Goal: Task Accomplishment & Management: Manage account settings

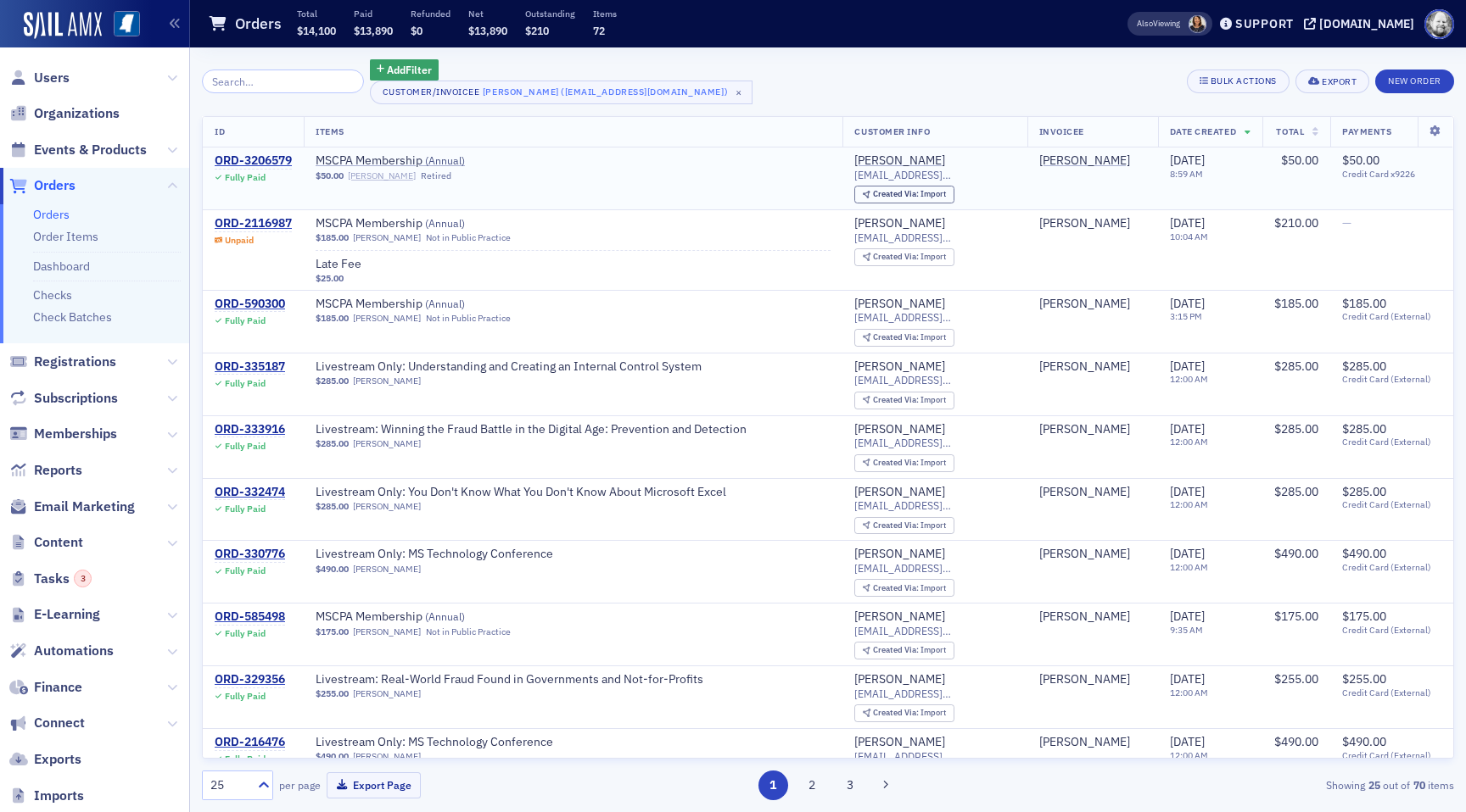
click at [378, 178] on link "[PERSON_NAME]" at bounding box center [382, 176] width 68 height 11
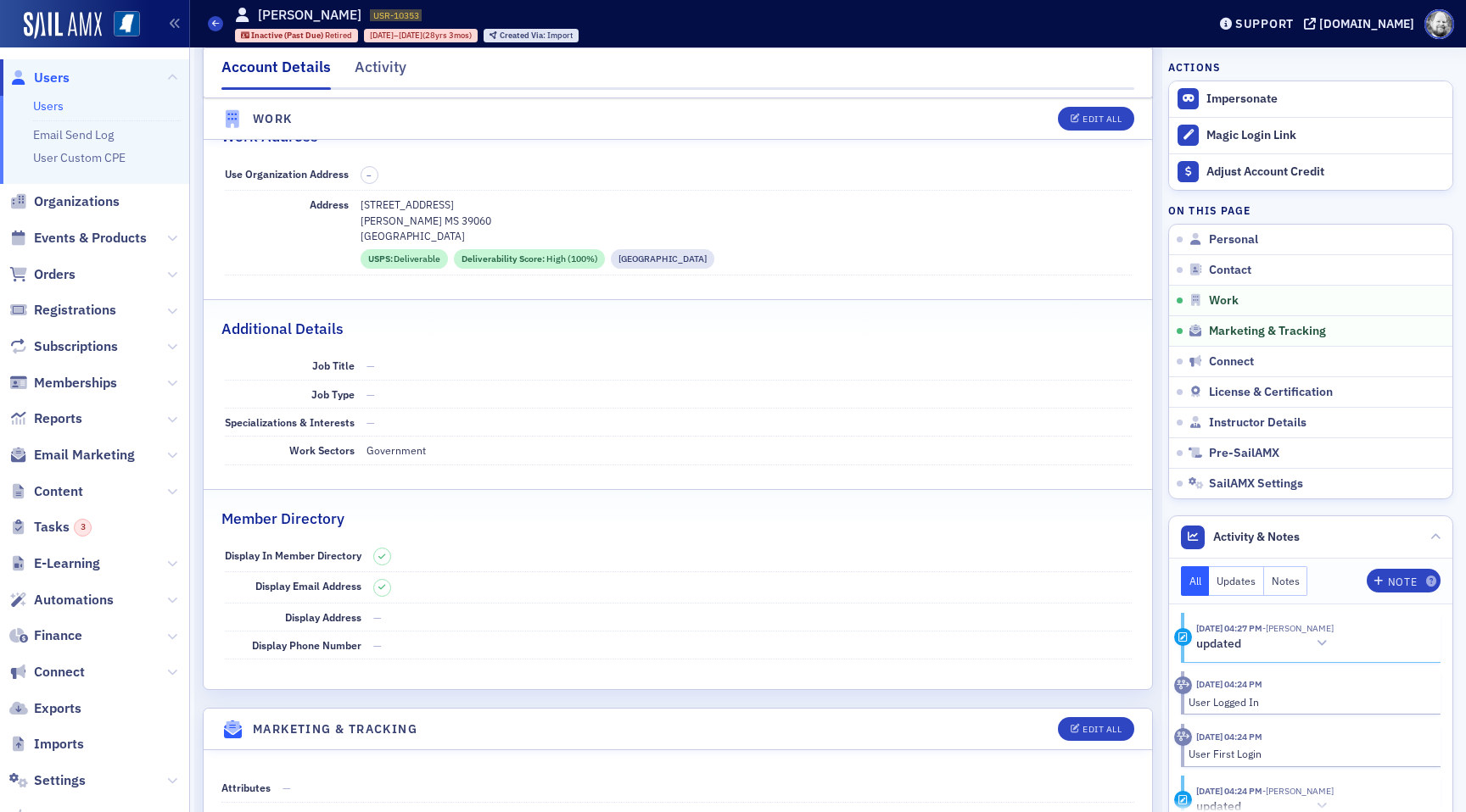
scroll to position [1159, 0]
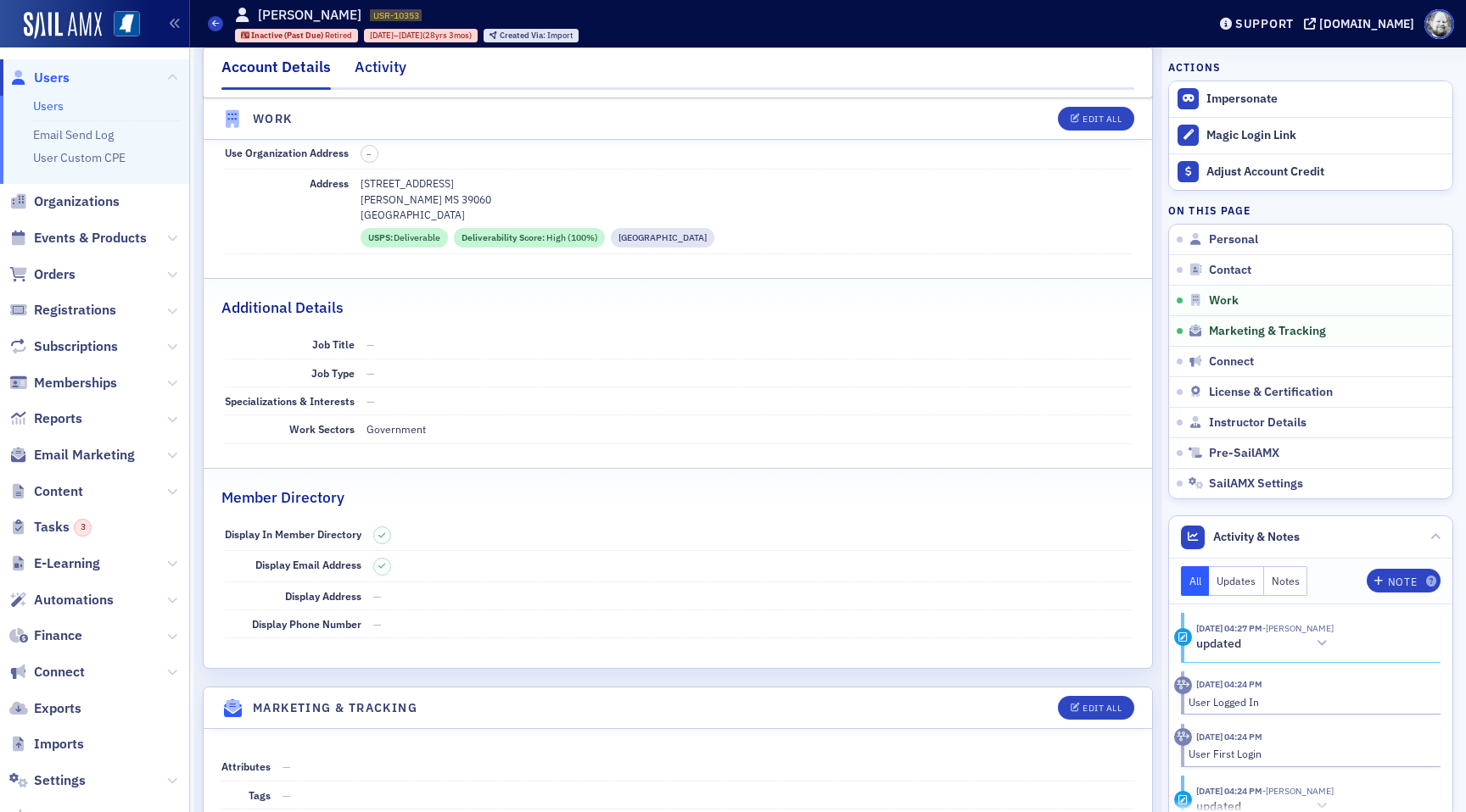
click at [389, 69] on div "Activity" at bounding box center [381, 71] width 52 height 31
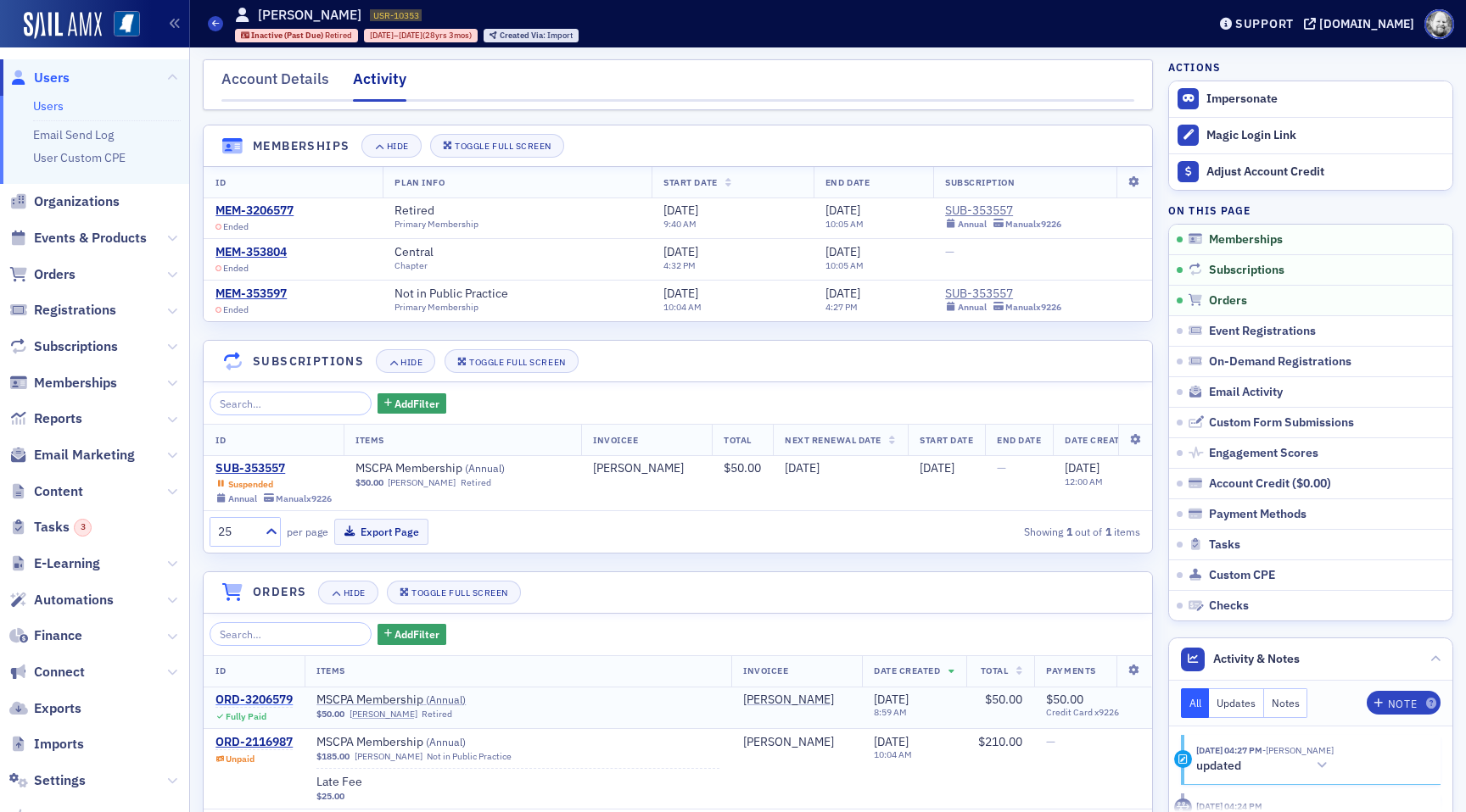
click at [254, 703] on div "ORD-3206579" at bounding box center [254, 701] width 77 height 16
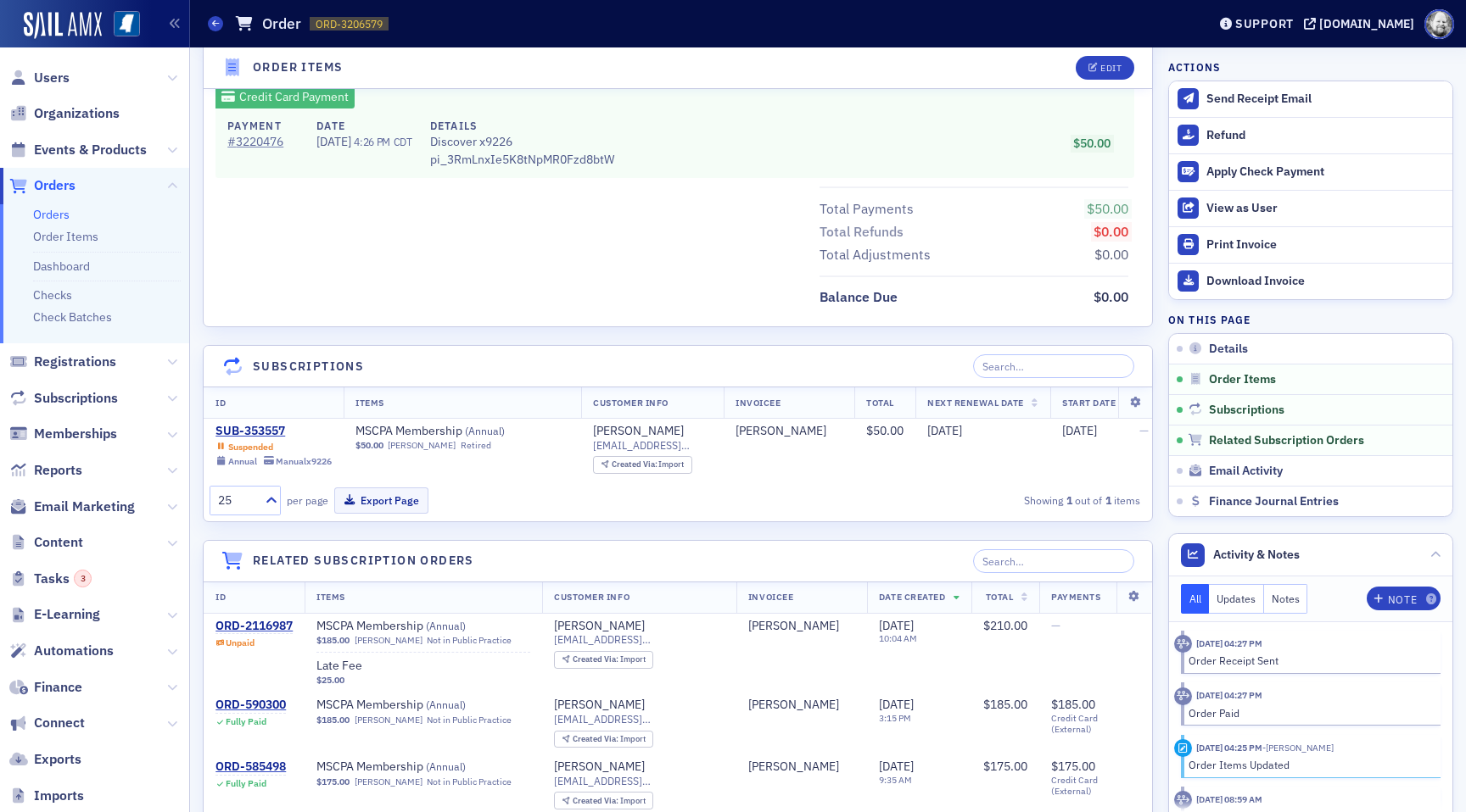
scroll to position [872, 0]
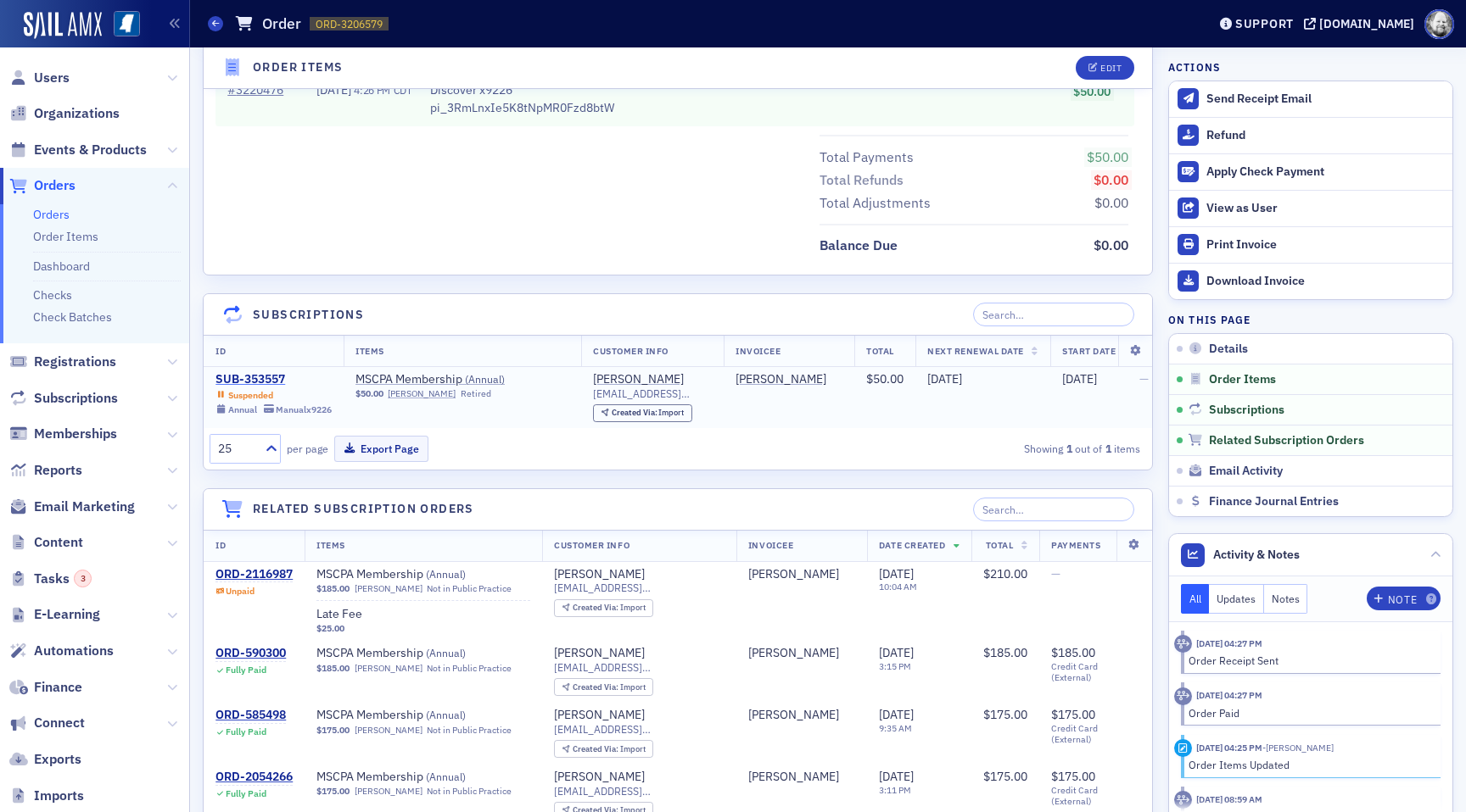
click at [259, 375] on div "SUB-353557" at bounding box center [274, 380] width 117 height 16
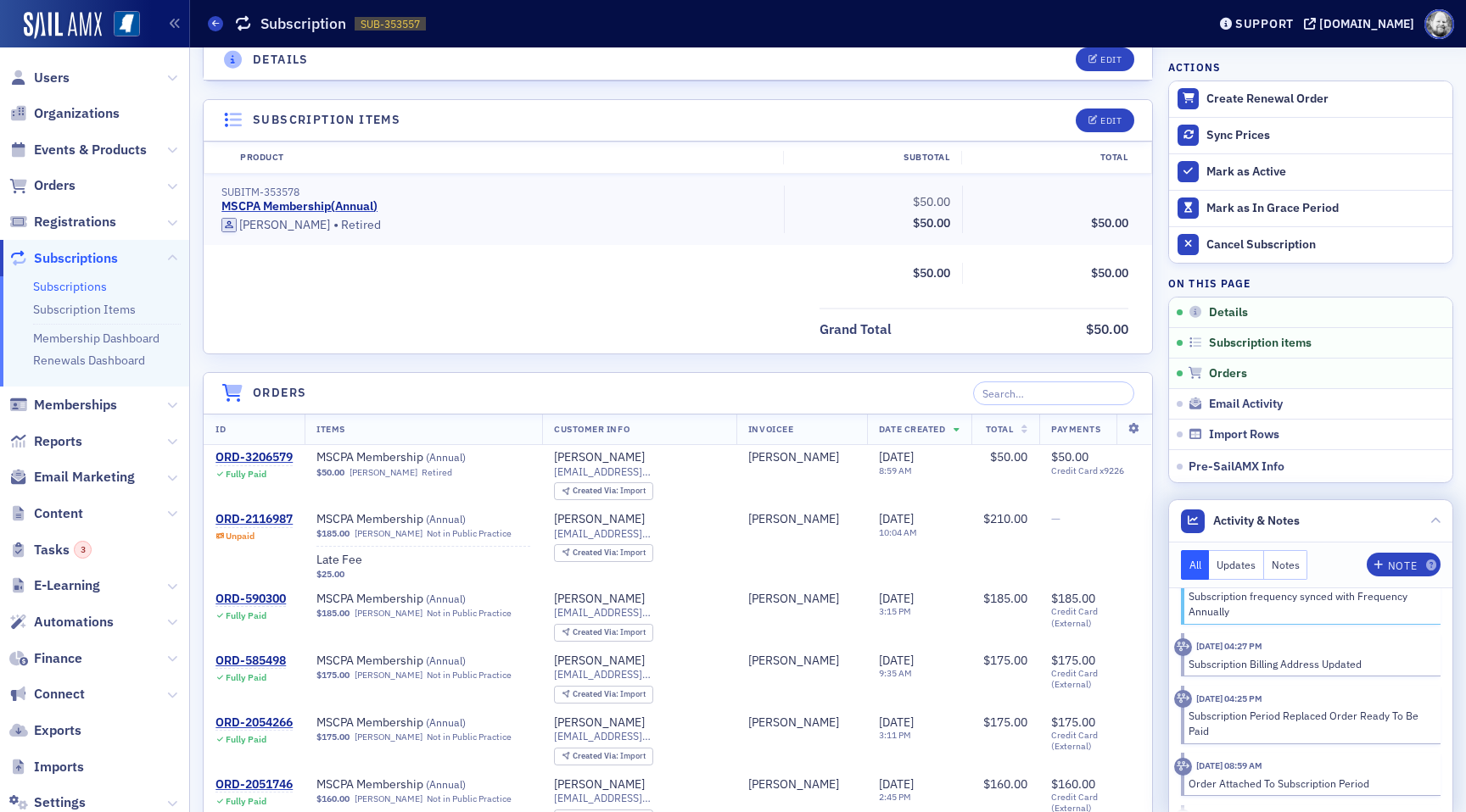
scroll to position [203, 0]
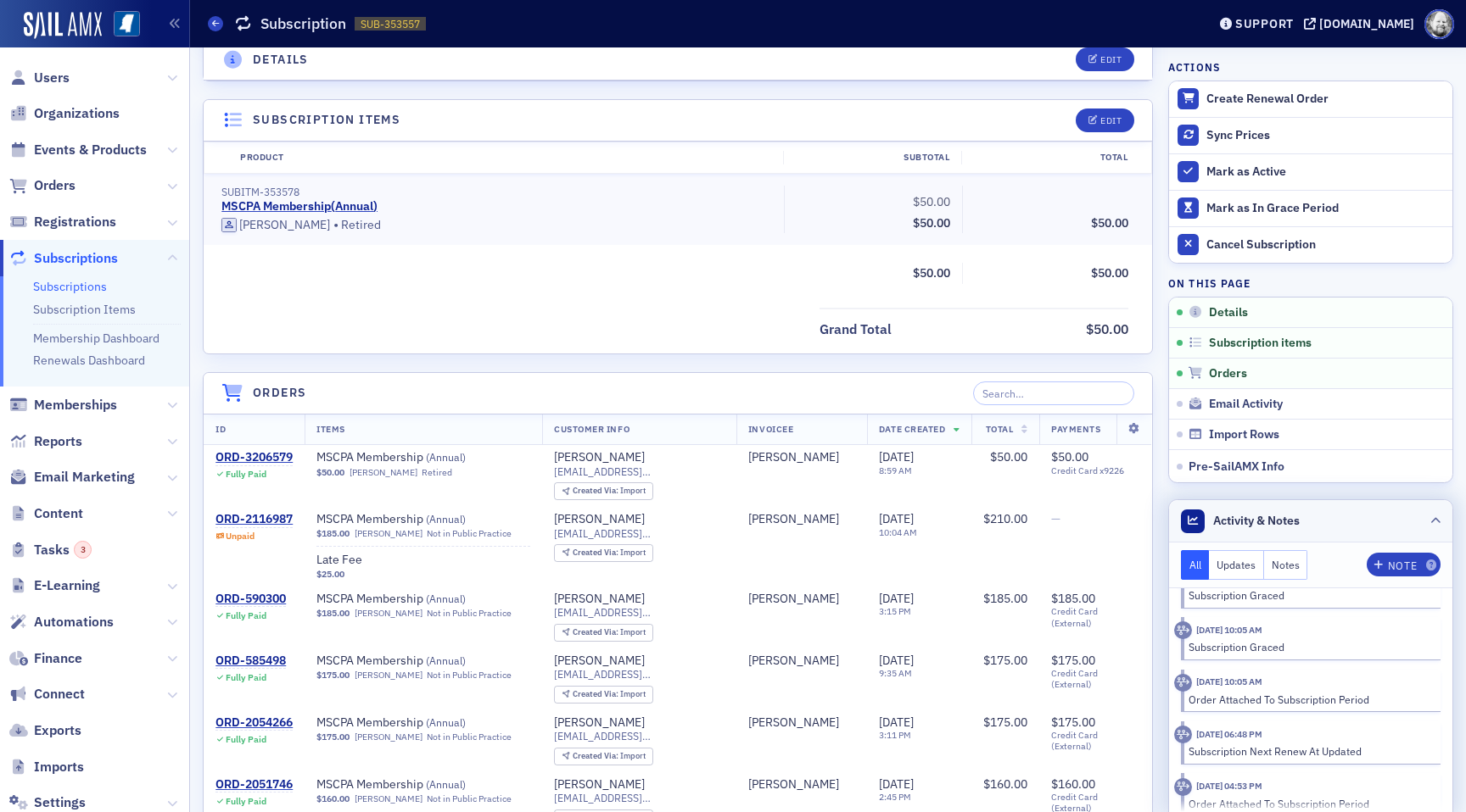
click at [1430, 528] on div at bounding box center [1436, 521] width 10 height 17
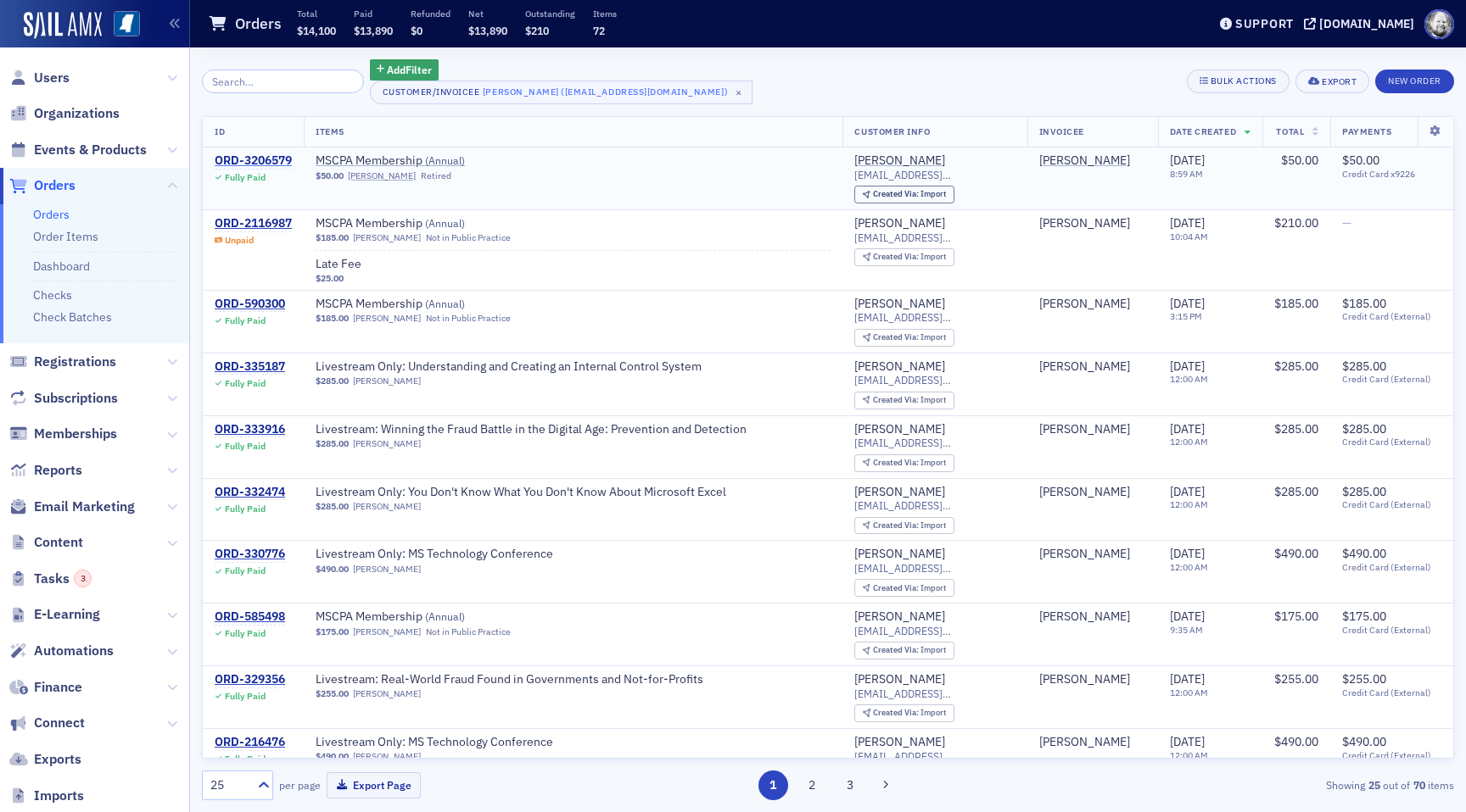
click at [263, 156] on div "ORD-3206579" at bounding box center [253, 162] width 77 height 16
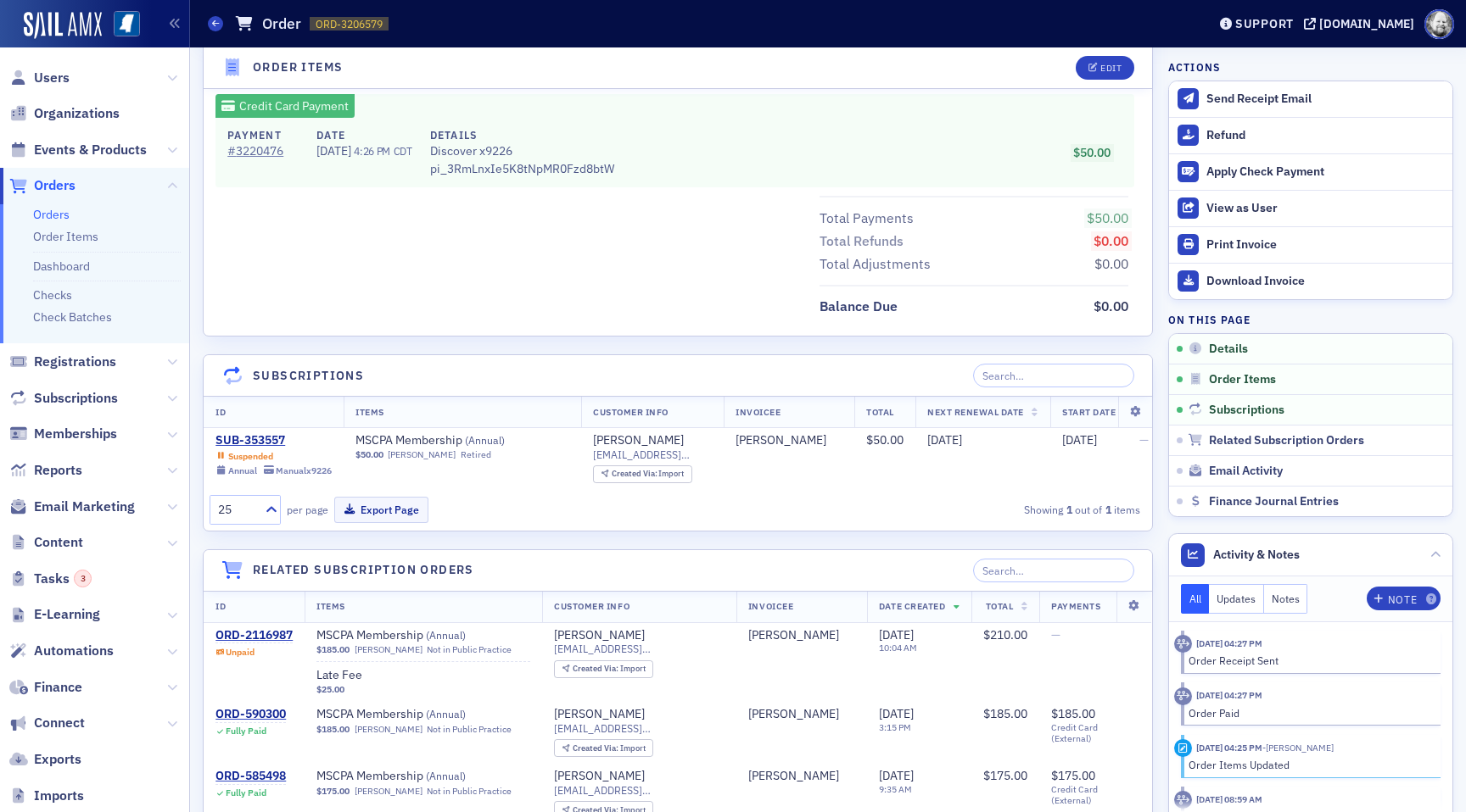
scroll to position [948, 0]
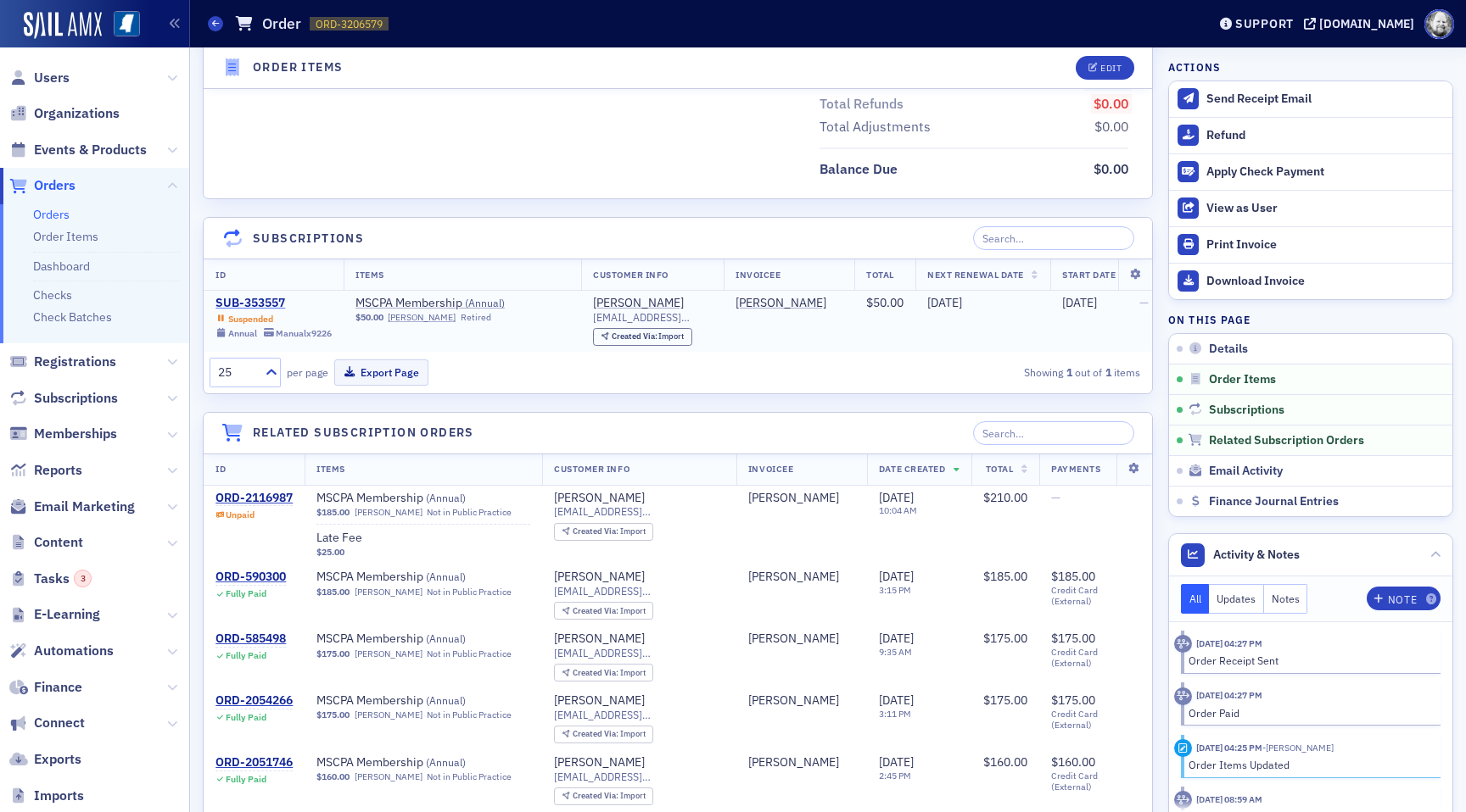
click at [243, 306] on div "SUB-353557" at bounding box center [274, 303] width 117 height 16
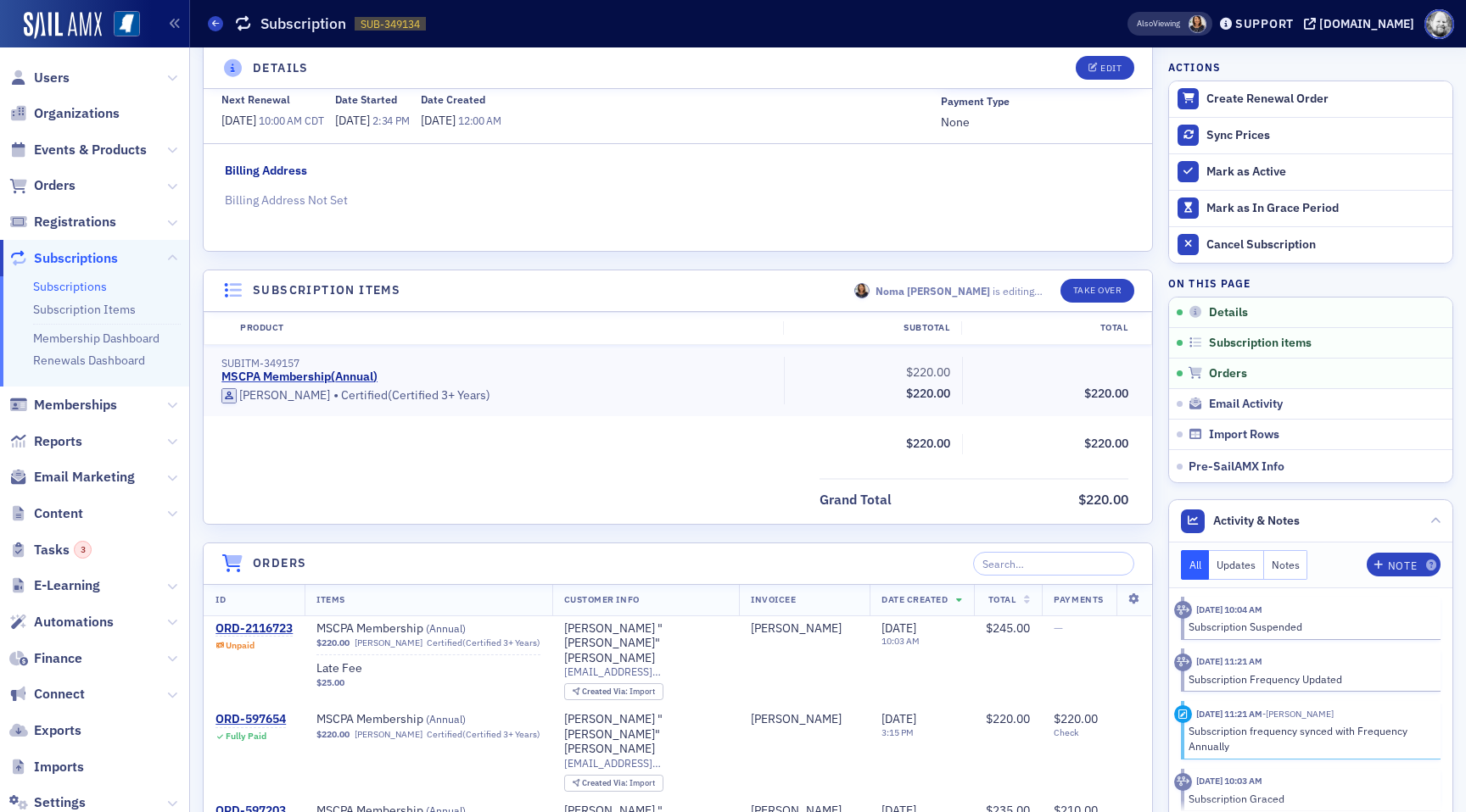
scroll to position [216, 0]
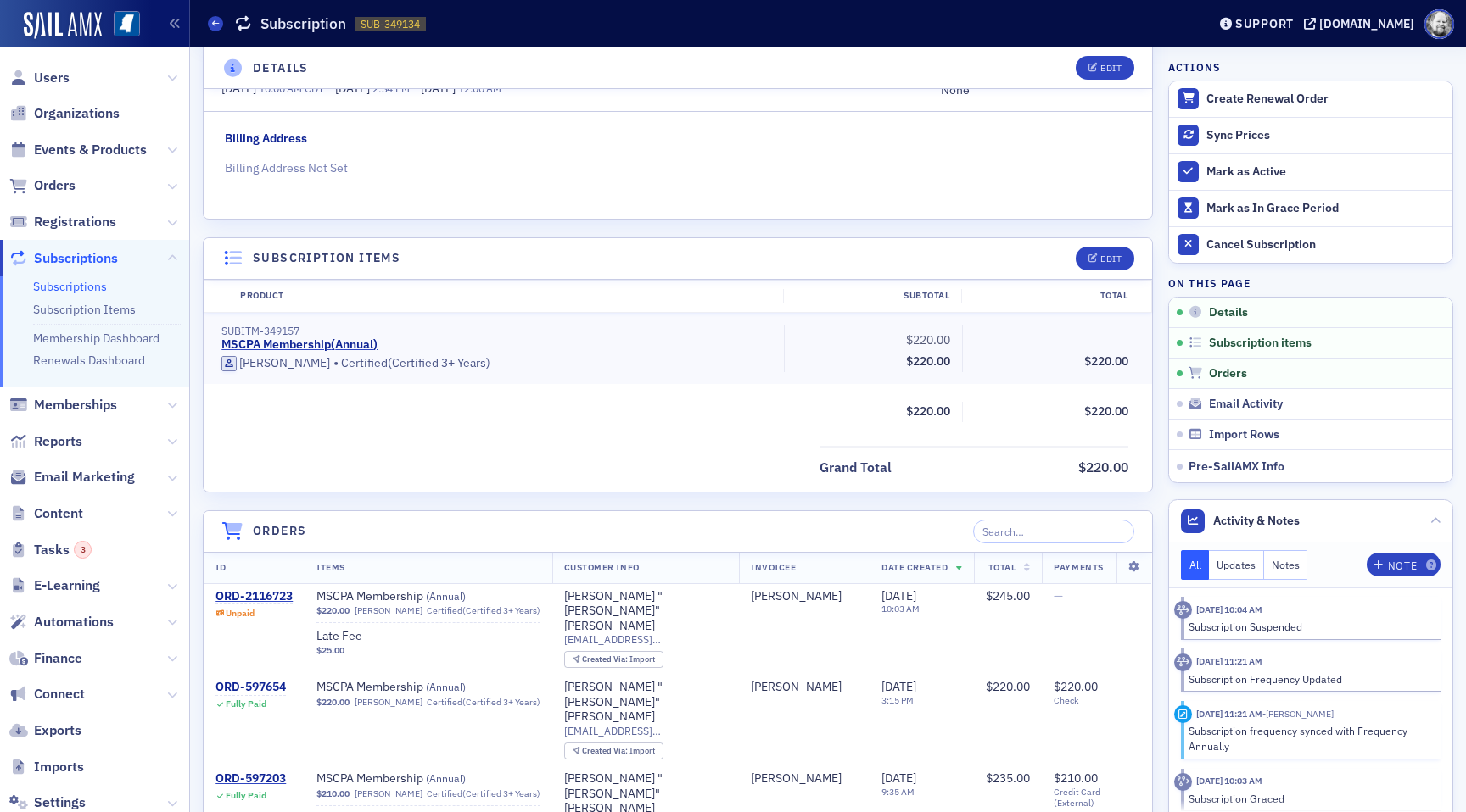
scroll to position [248, 0]
click at [1088, 255] on button "Edit" at bounding box center [1104, 257] width 58 height 23
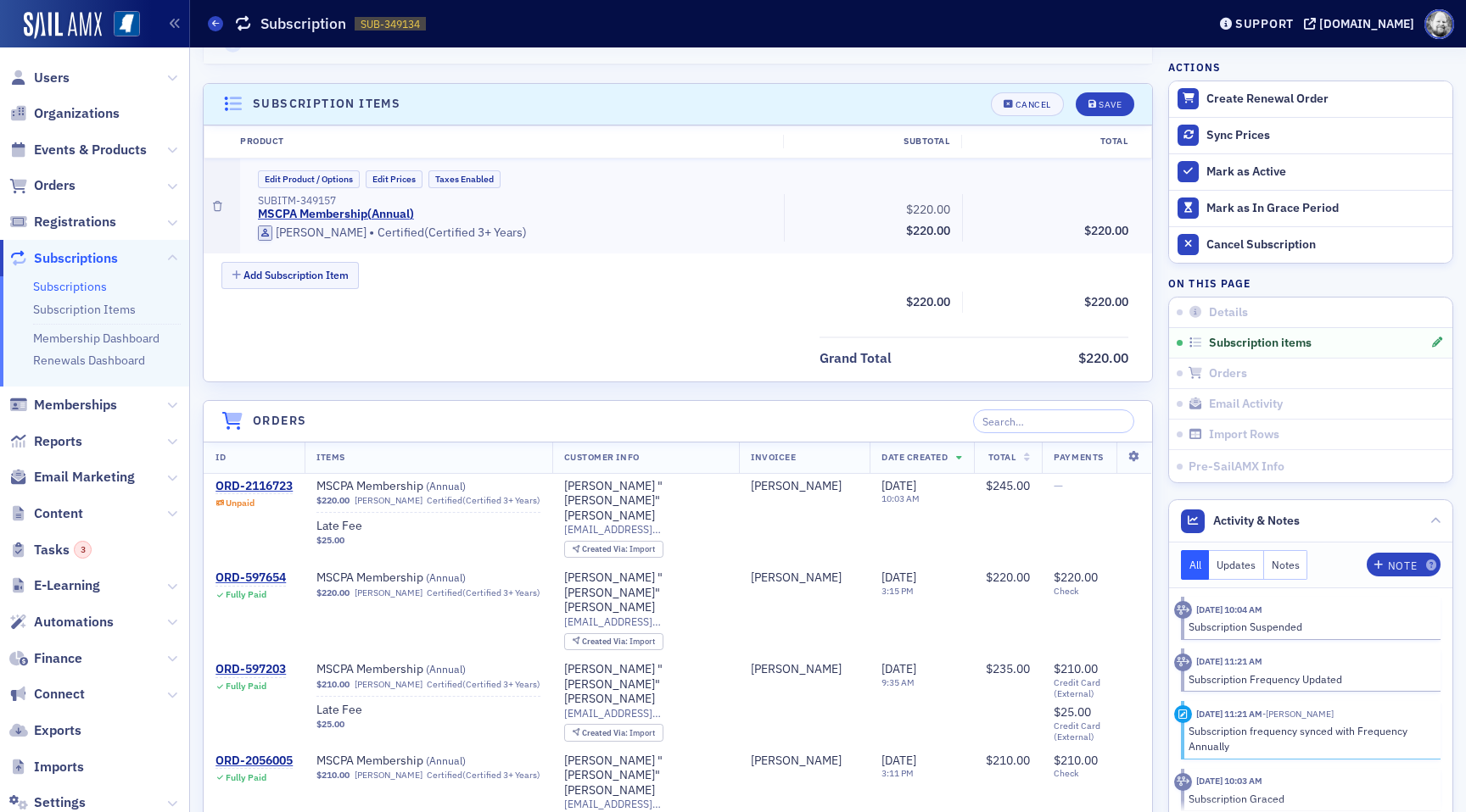
scroll to position [429, 0]
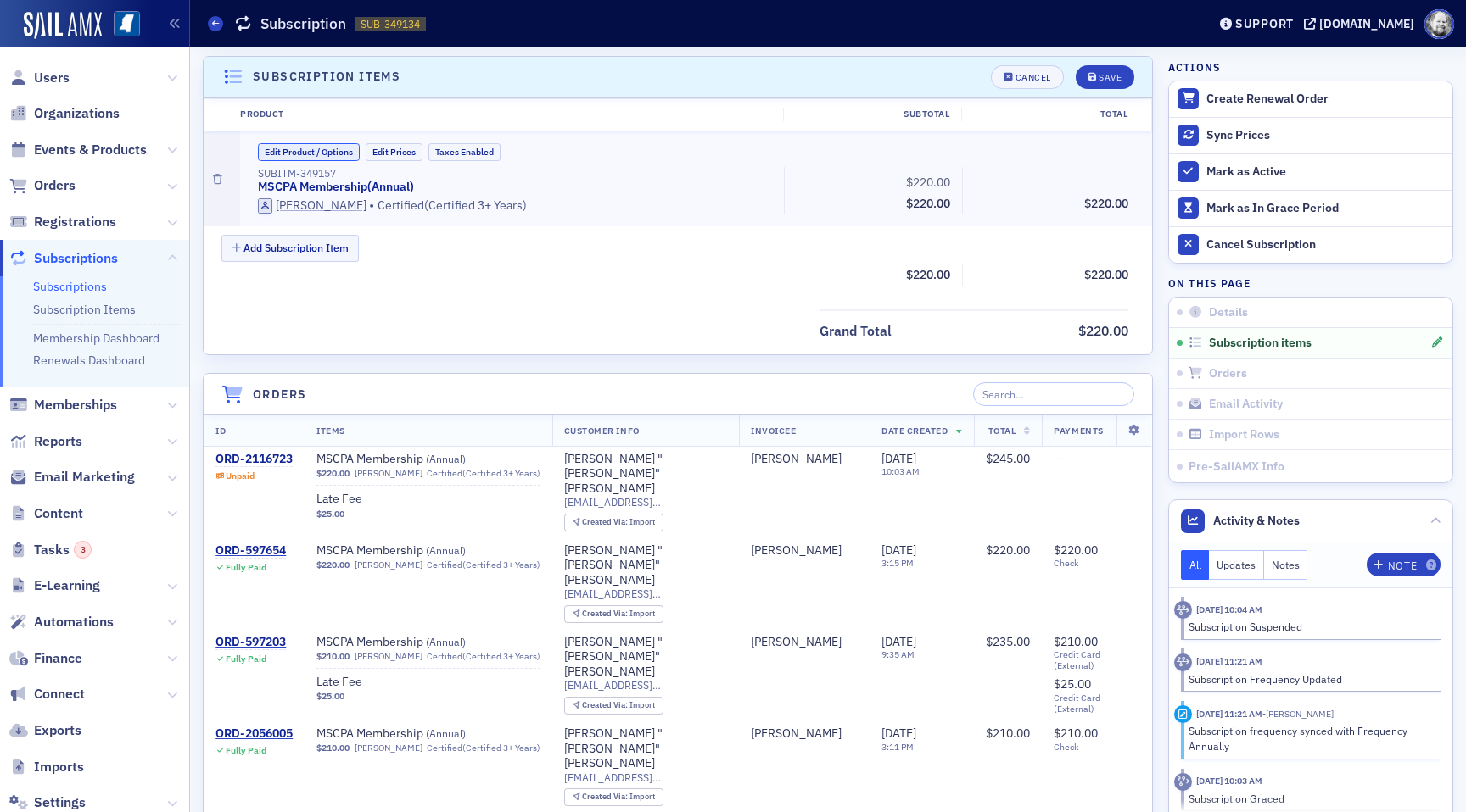
click at [318, 150] on button "Edit Product / Options" at bounding box center [309, 152] width 102 height 17
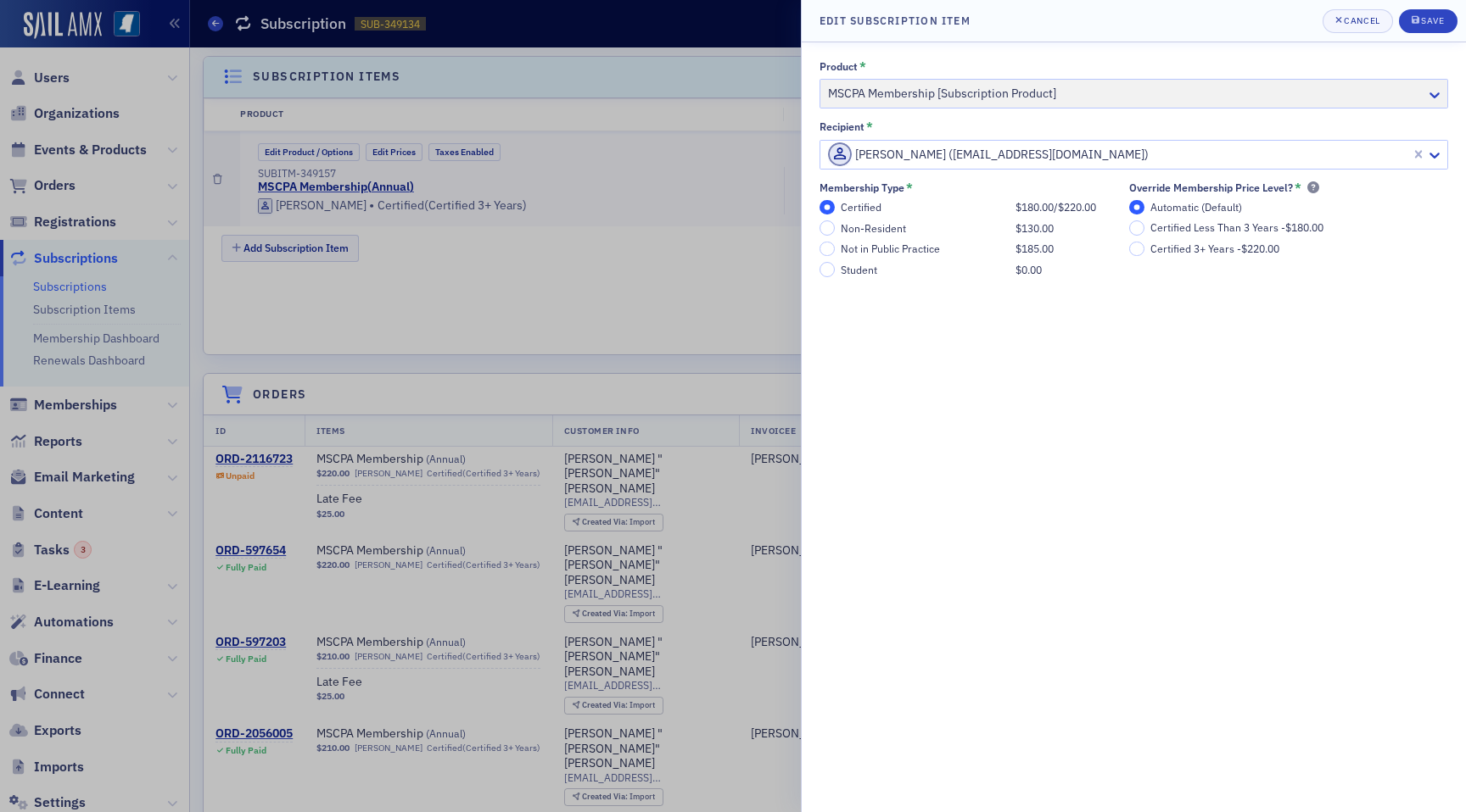
click at [943, 88] on div "Product * MSCPA Membership [Subscription Product]" at bounding box center [1133, 84] width 629 height 49
